Goal: Go to known website: Go to known website

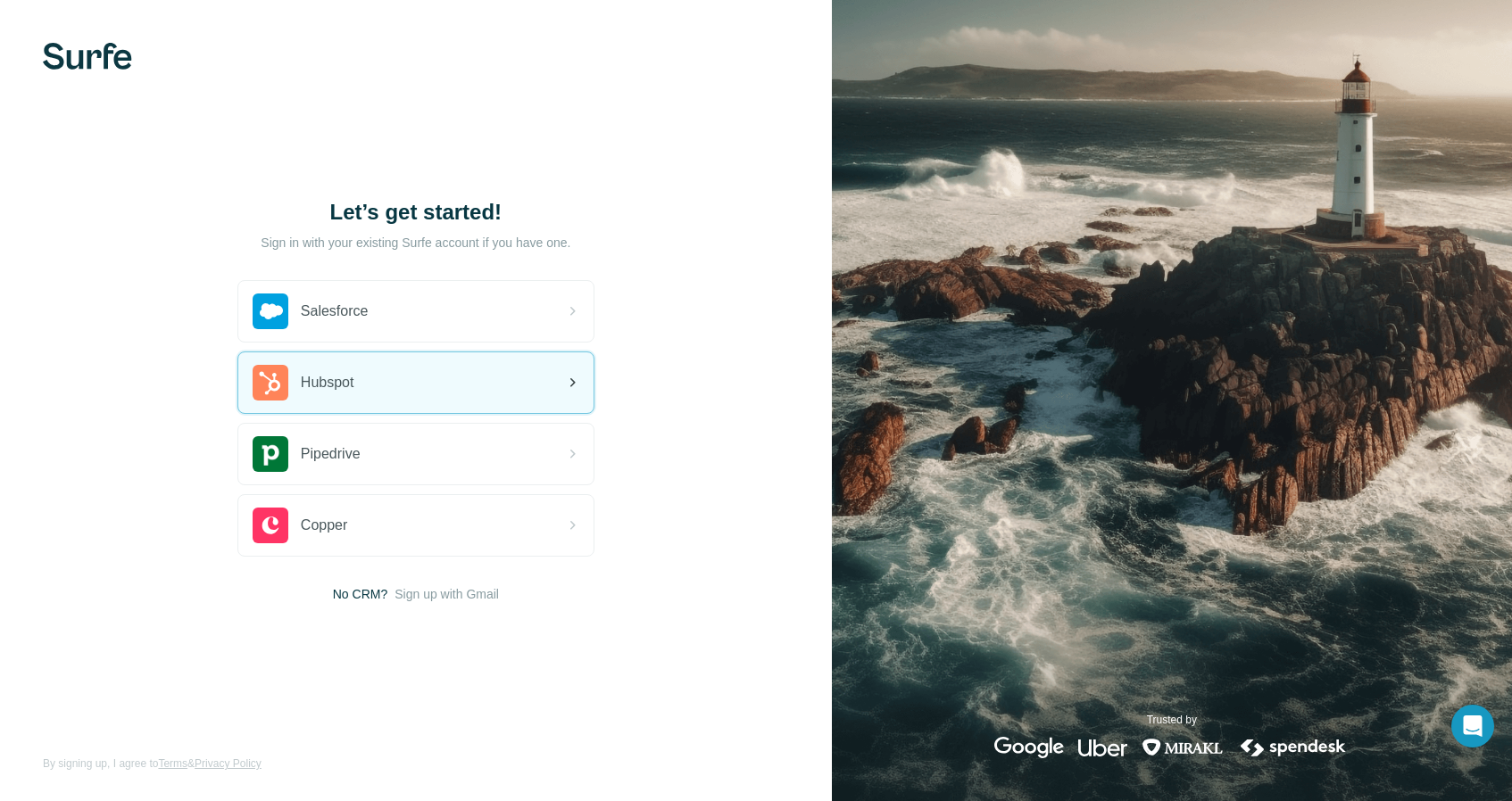
click at [328, 381] on span "Hubspot" at bounding box center [327, 382] width 53 height 21
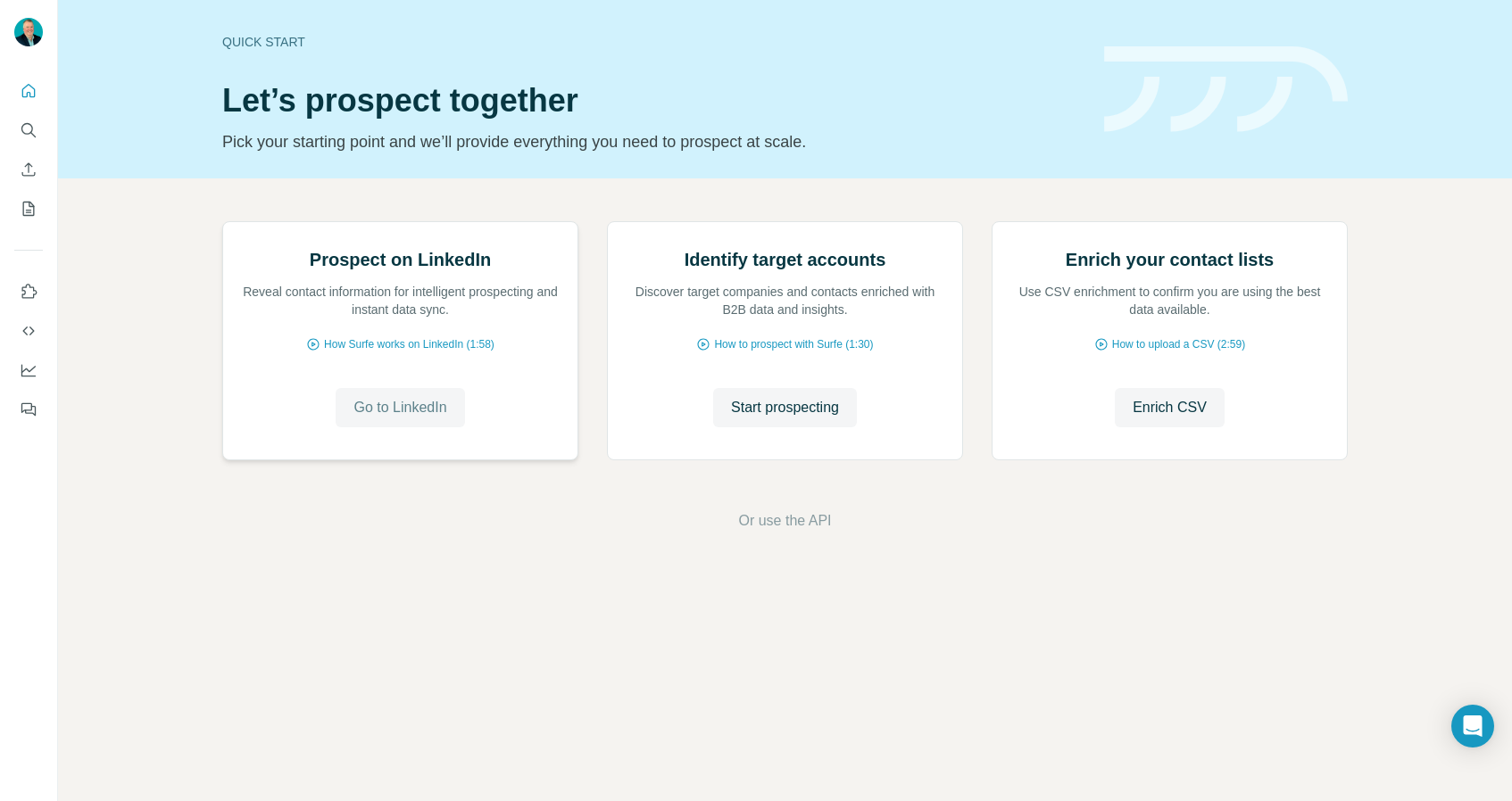
click at [423, 419] on span "Go to LinkedIn" at bounding box center [400, 407] width 93 height 21
